Goal: Task Accomplishment & Management: Manage account settings

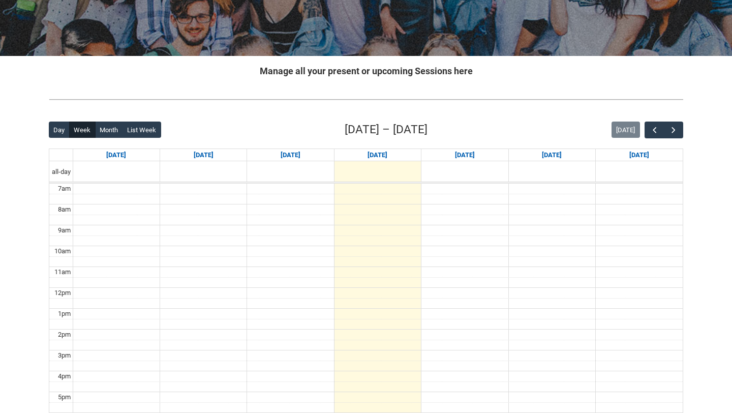
scroll to position [169, 0]
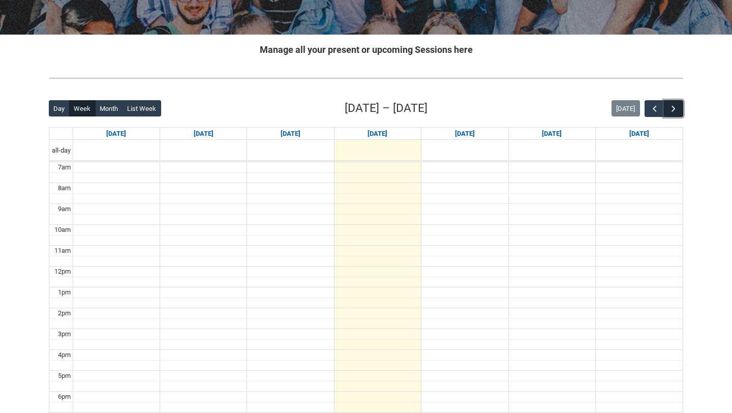
click at [677, 111] on span "button" at bounding box center [673, 109] width 10 height 10
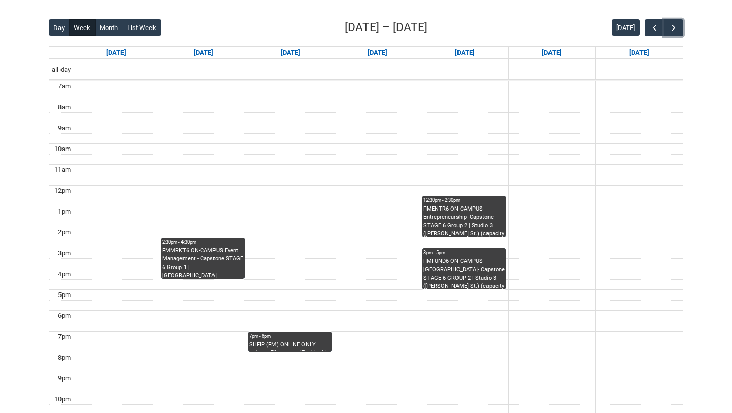
scroll to position [257, 0]
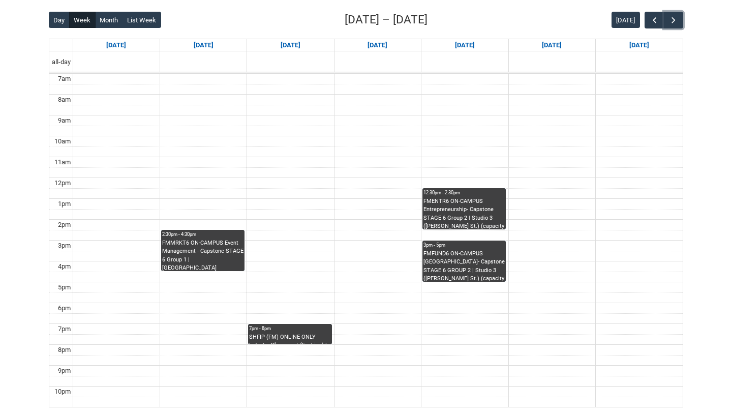
click at [273, 329] on div "7pm - 8pm" at bounding box center [289, 328] width 81 height 7
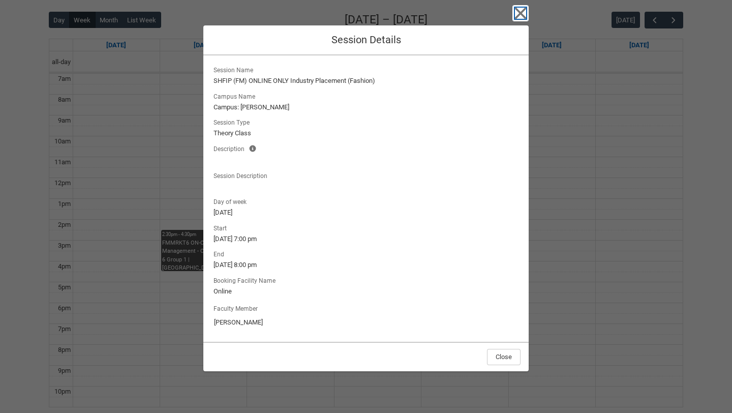
click at [519, 13] on icon "button" at bounding box center [521, 14] width 12 height 12
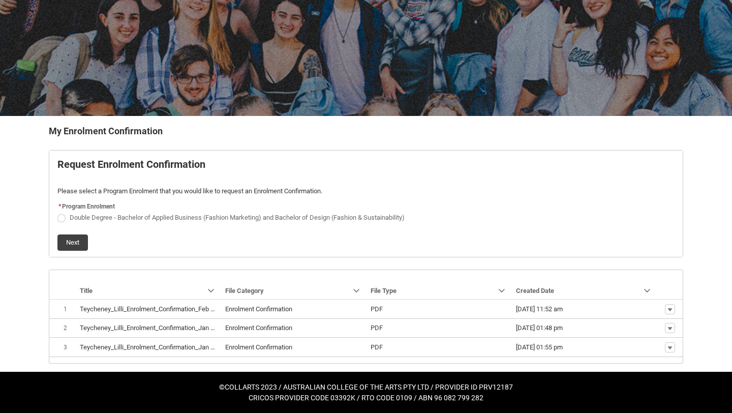
scroll to position [87, 0]
click at [322, 217] on span "Double Degree - Bachelor of Applied Business (Fashion Marketing) and Bachelor o…" at bounding box center [237, 217] width 335 height 8
click at [57, 212] on input "Double Degree - Bachelor of Applied Business (Fashion Marketing) and Bachelor o…" at bounding box center [57, 211] width 1 height 1
radio input "true"
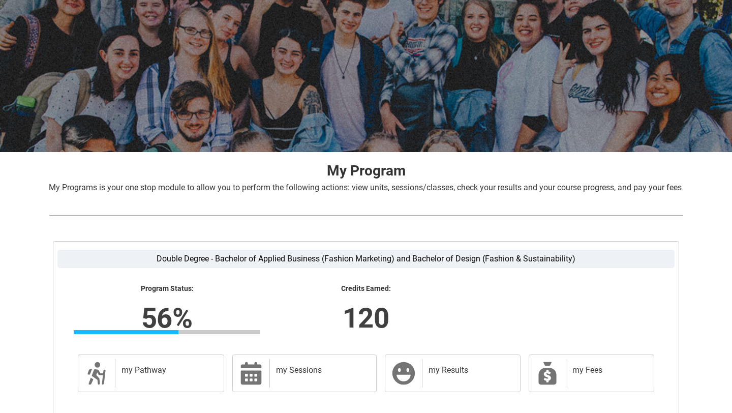
scroll to position [153, 0]
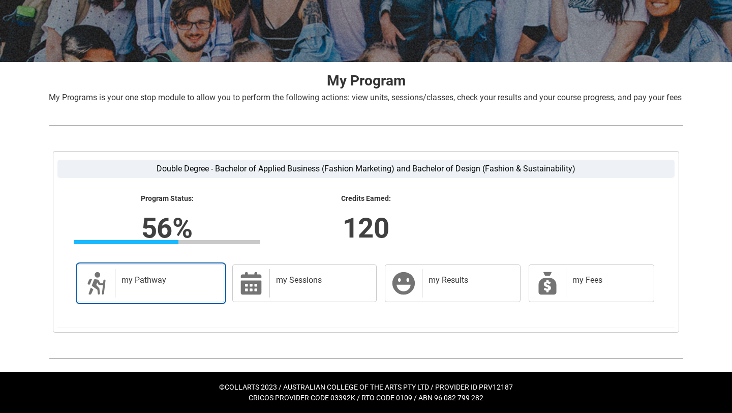
click at [159, 290] on div "my Pathway" at bounding box center [167, 283] width 105 height 28
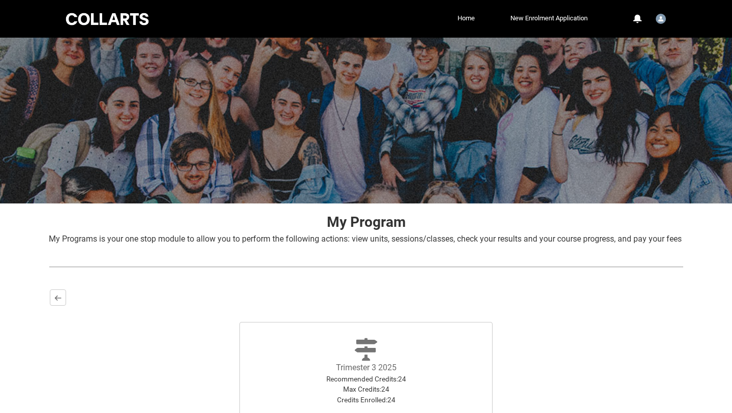
scroll to position [143, 0]
